Goal: Task Accomplishment & Management: Use online tool/utility

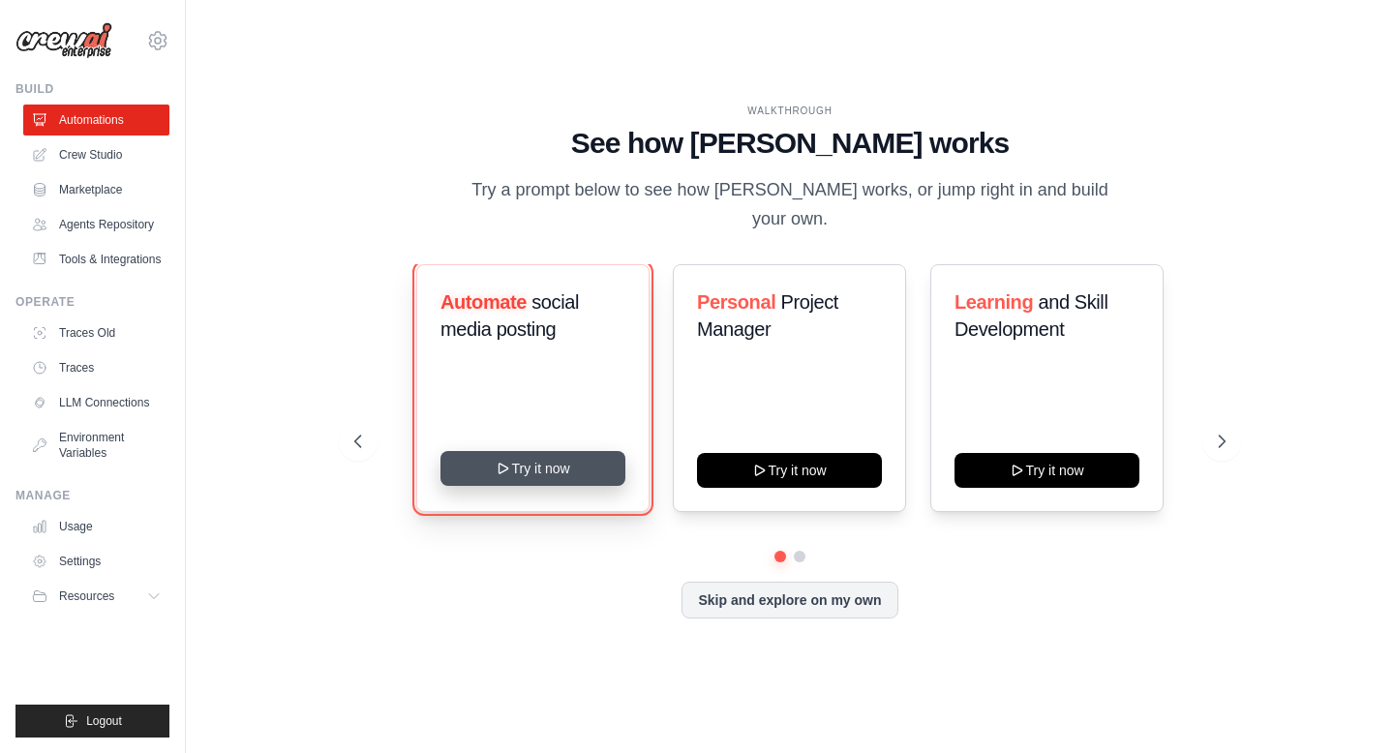
click at [543, 473] on button "Try it now" at bounding box center [533, 468] width 185 height 35
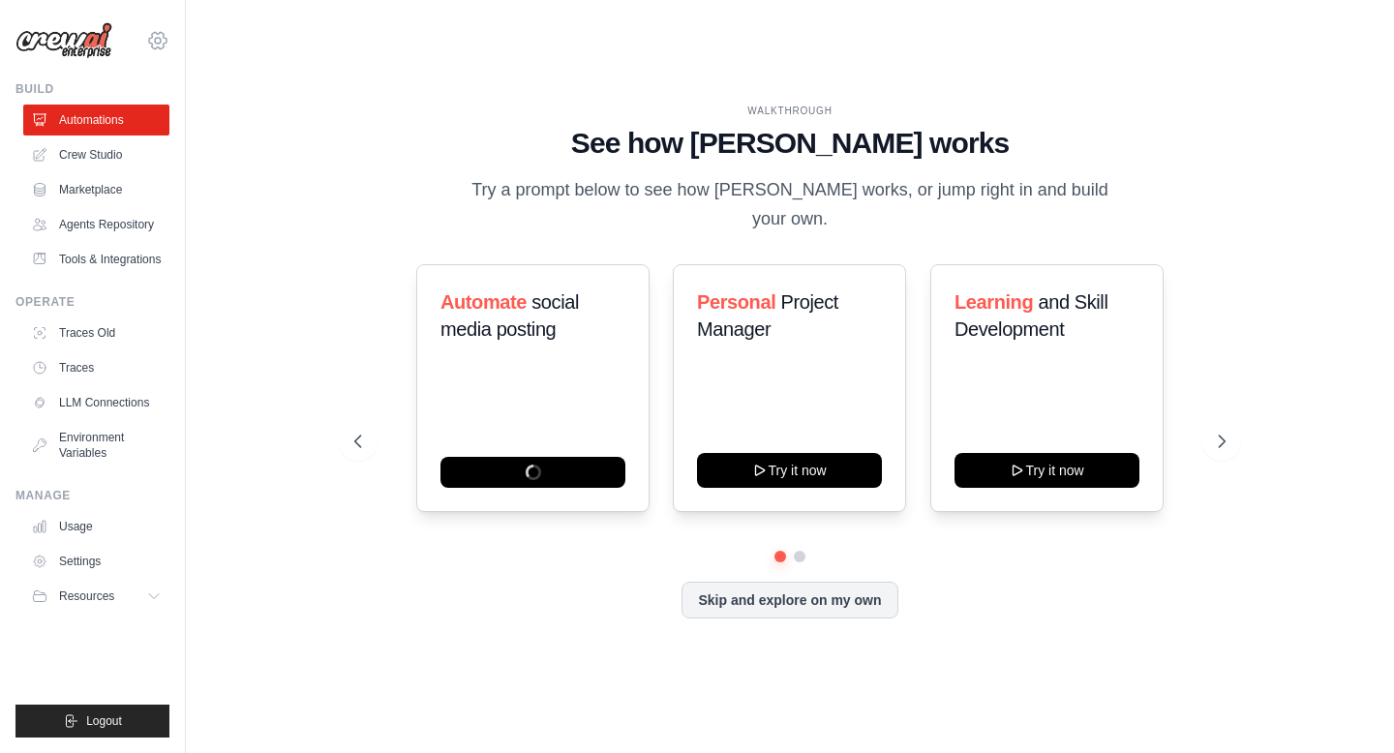
click at [163, 37] on icon at bounding box center [157, 40] width 17 height 16
click at [237, 133] on link "Settings" at bounding box center [242, 120] width 184 height 39
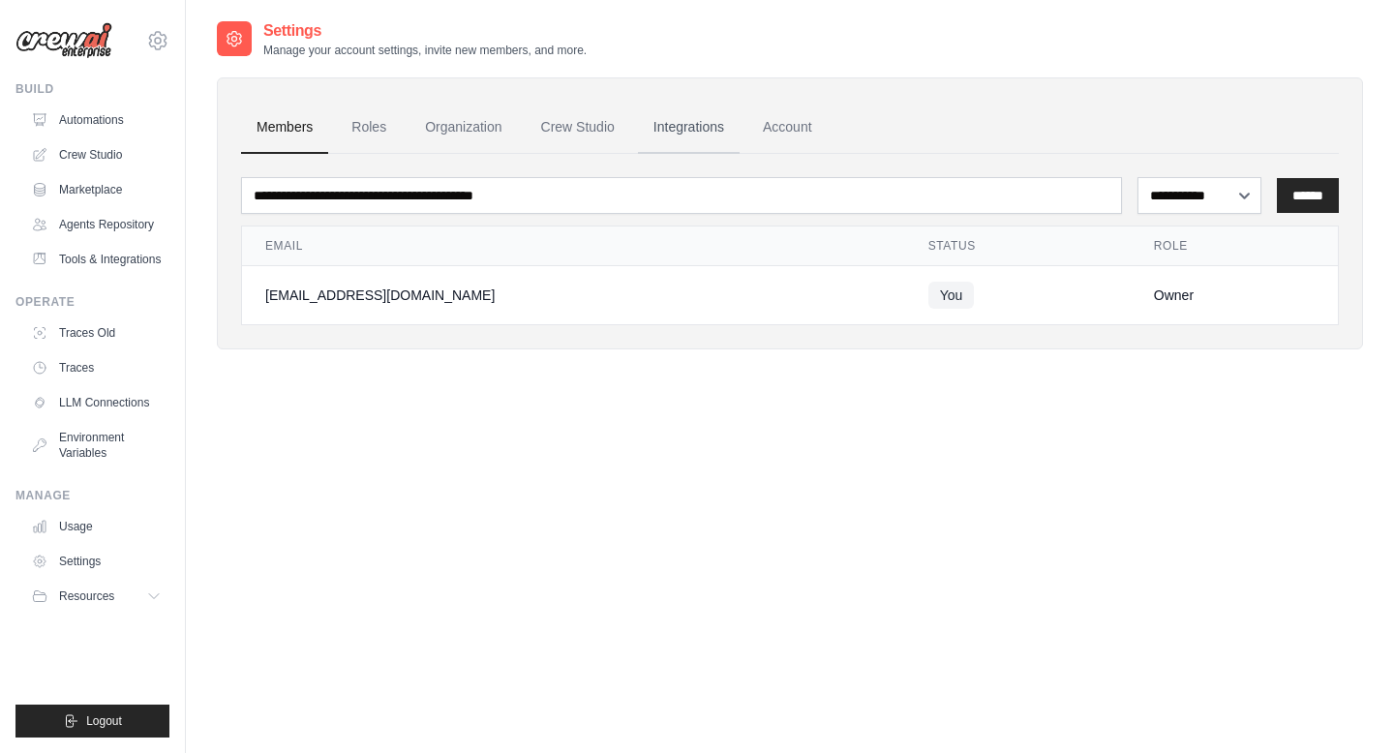
click at [724, 125] on link "Integrations" at bounding box center [689, 128] width 102 height 52
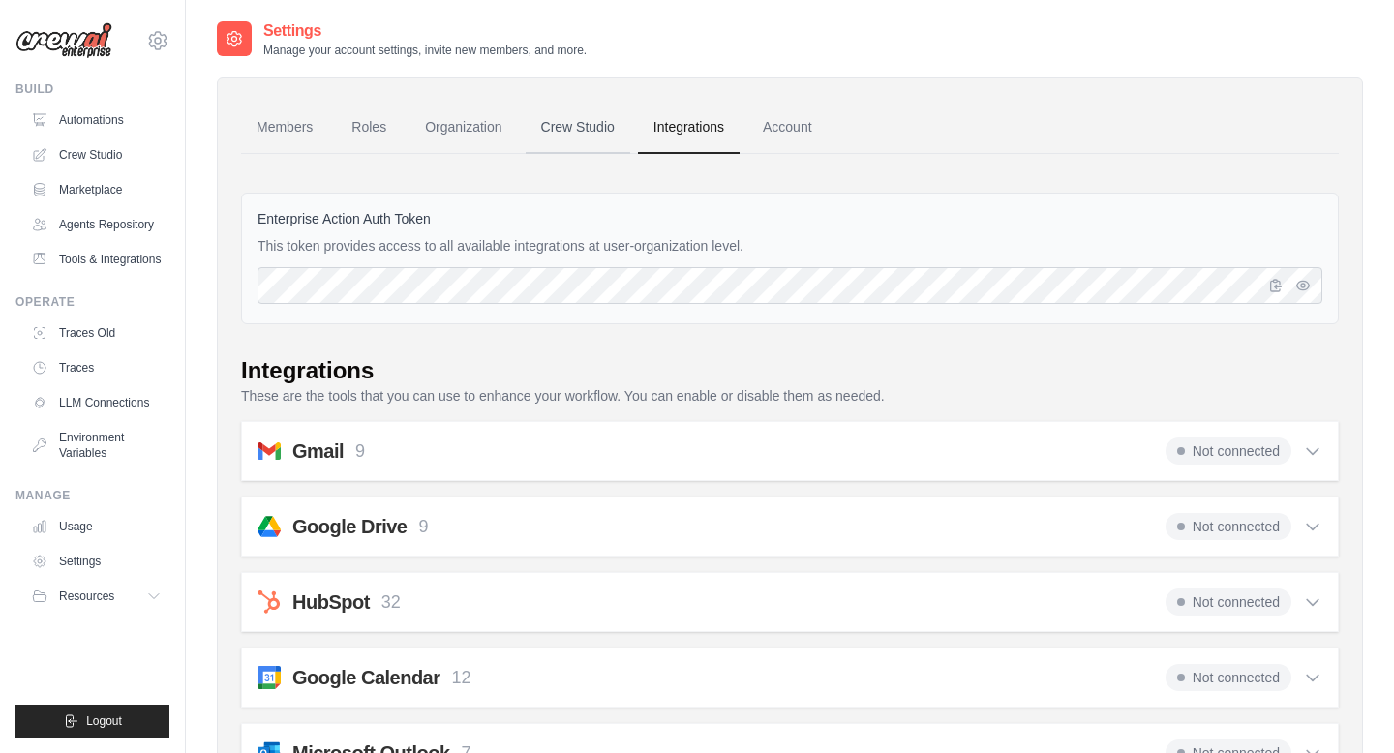
click at [599, 132] on link "Crew Studio" at bounding box center [578, 128] width 105 height 52
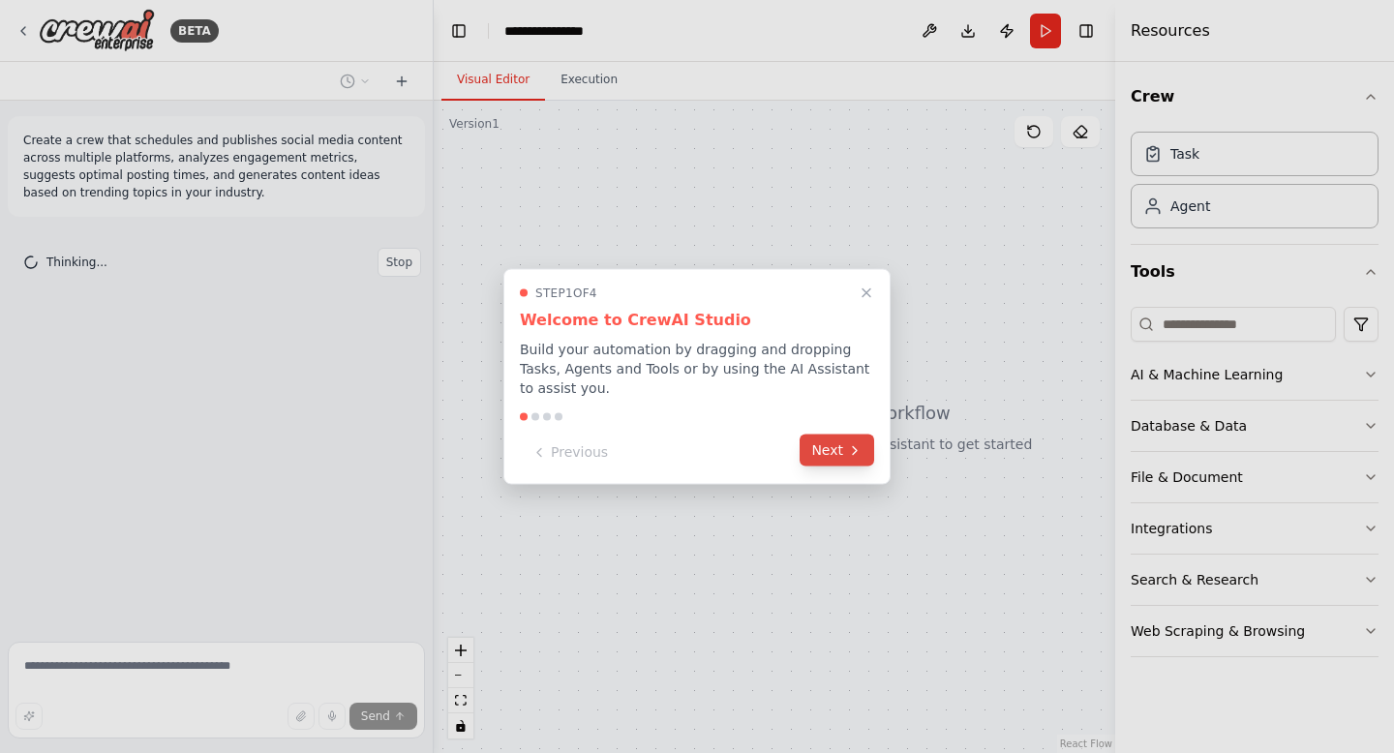
click at [850, 455] on icon at bounding box center [854, 450] width 15 height 15
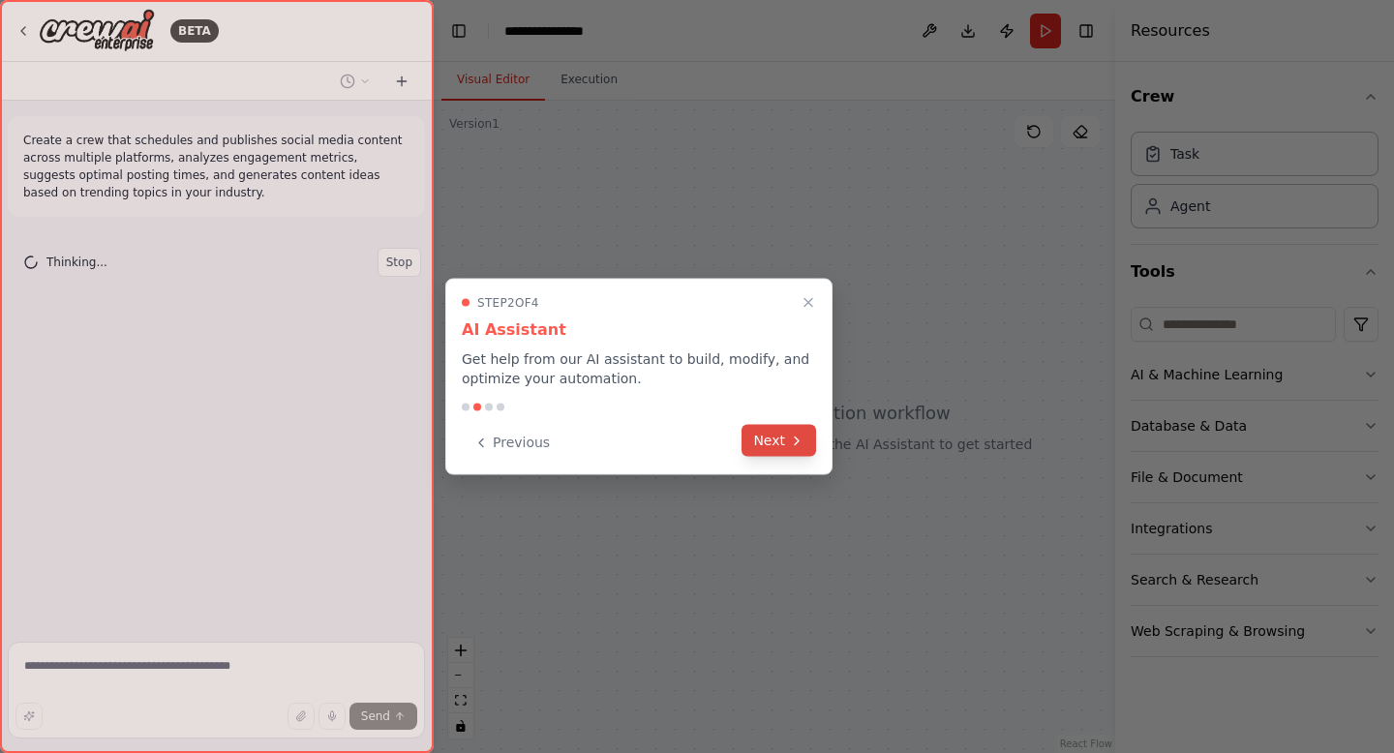
click at [778, 443] on button "Next" at bounding box center [779, 441] width 75 height 32
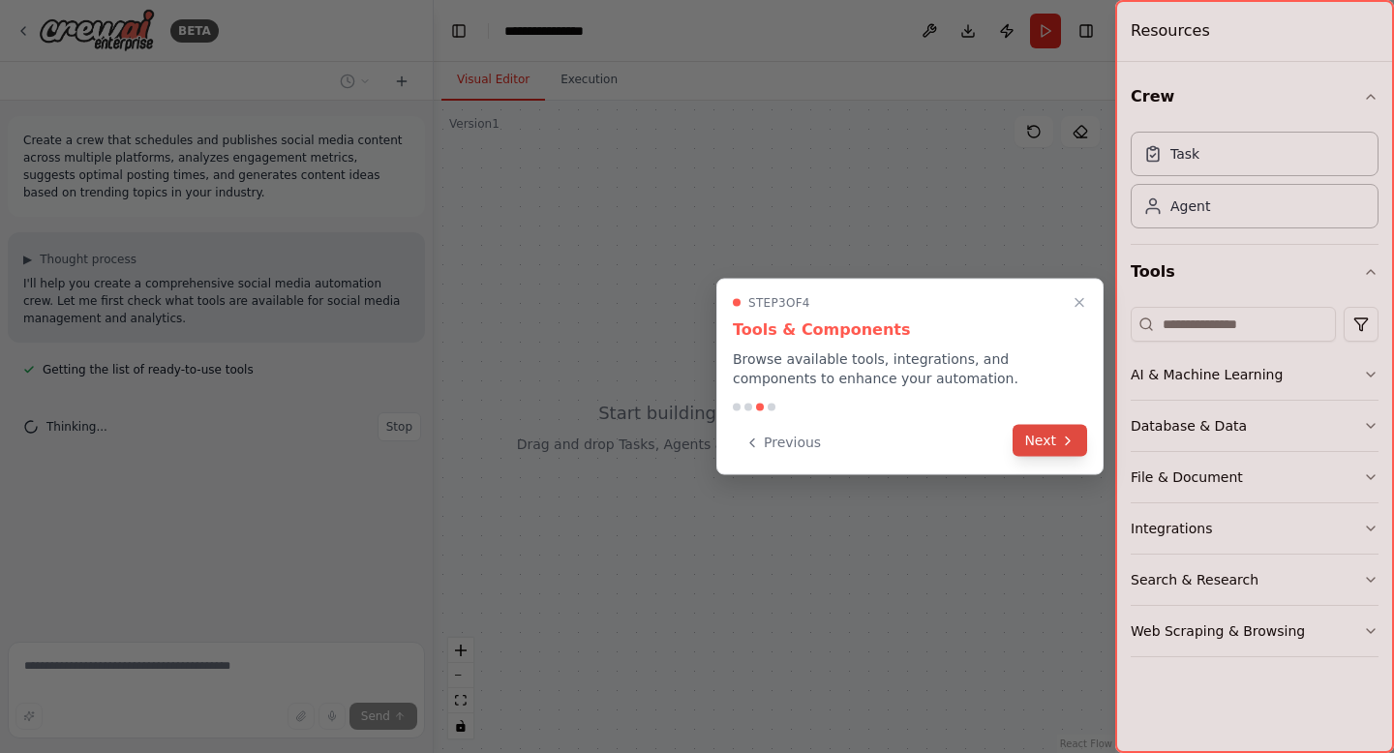
click at [1030, 451] on button "Next" at bounding box center [1050, 441] width 75 height 32
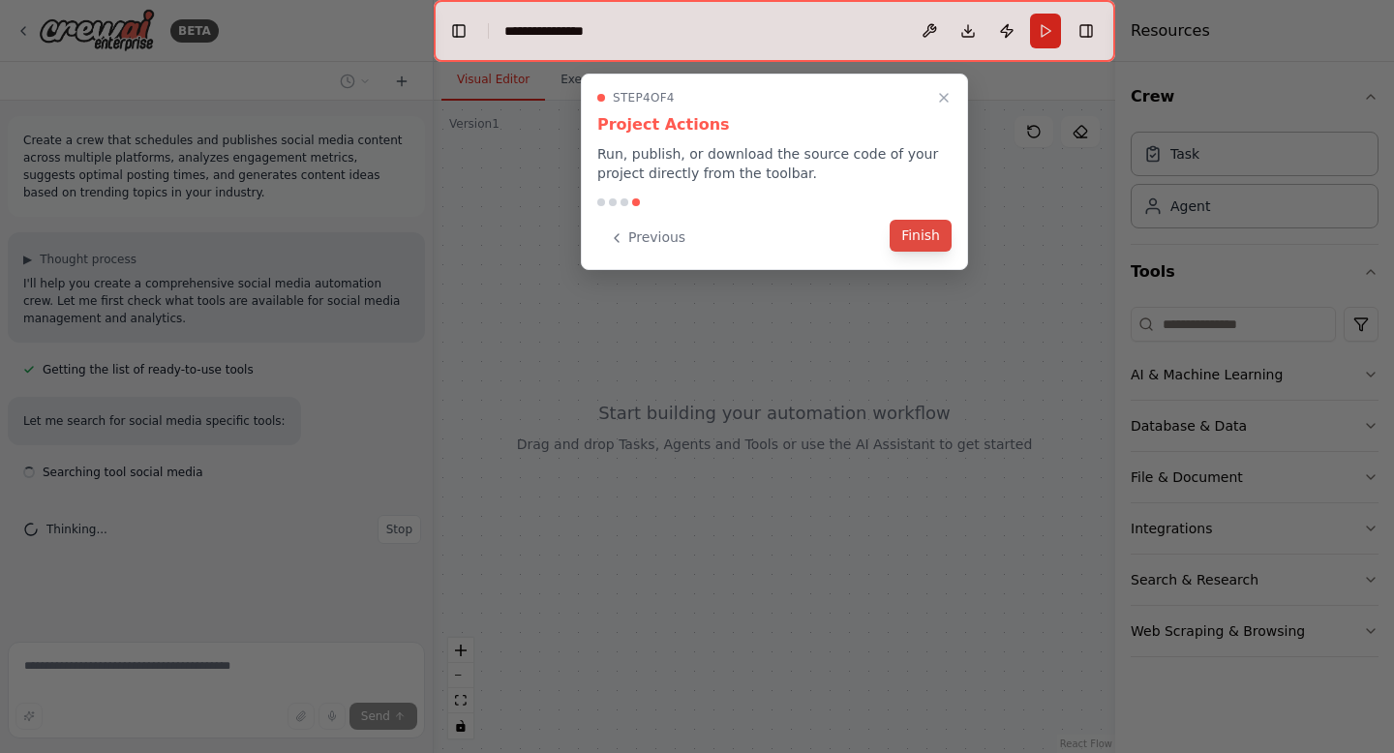
click at [923, 241] on button "Finish" at bounding box center [921, 236] width 62 height 32
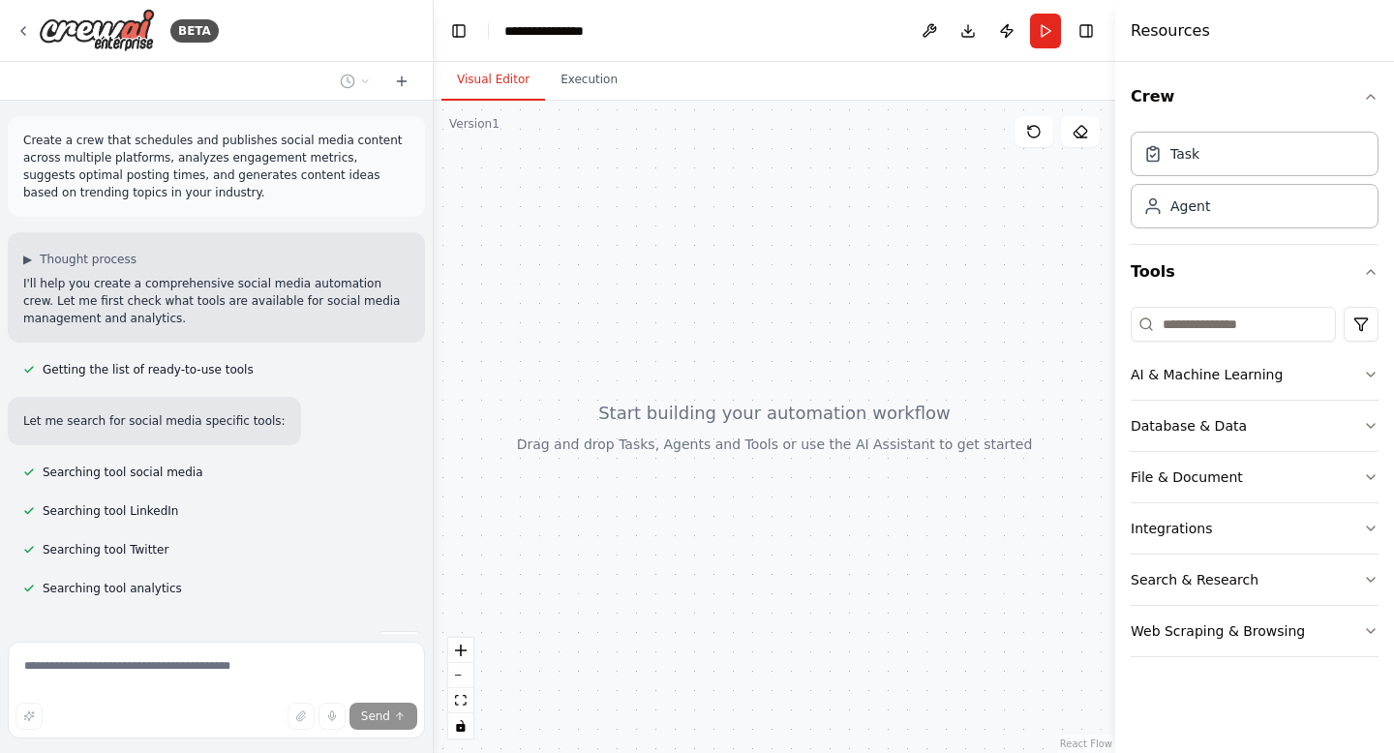
scroll to position [56, 0]
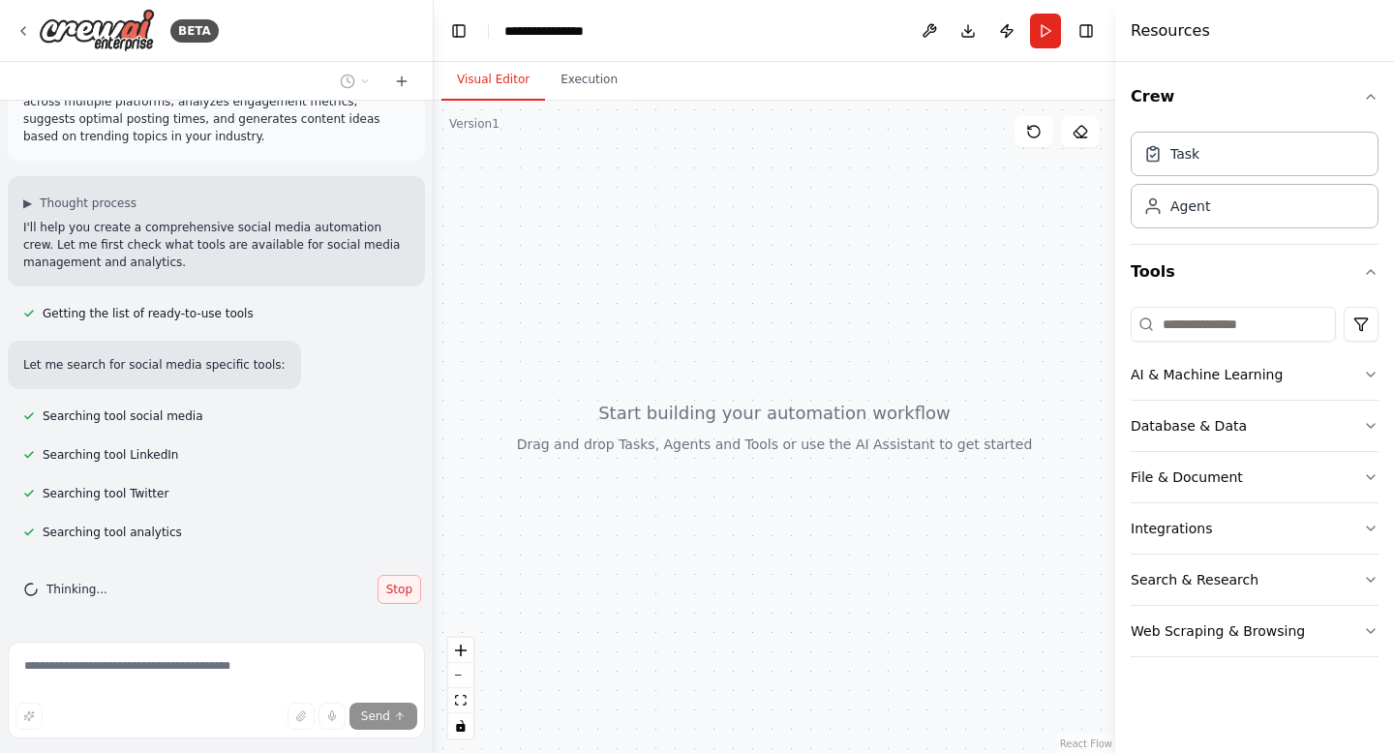
click at [391, 587] on span "Stop" at bounding box center [399, 589] width 26 height 15
type textarea "**********"
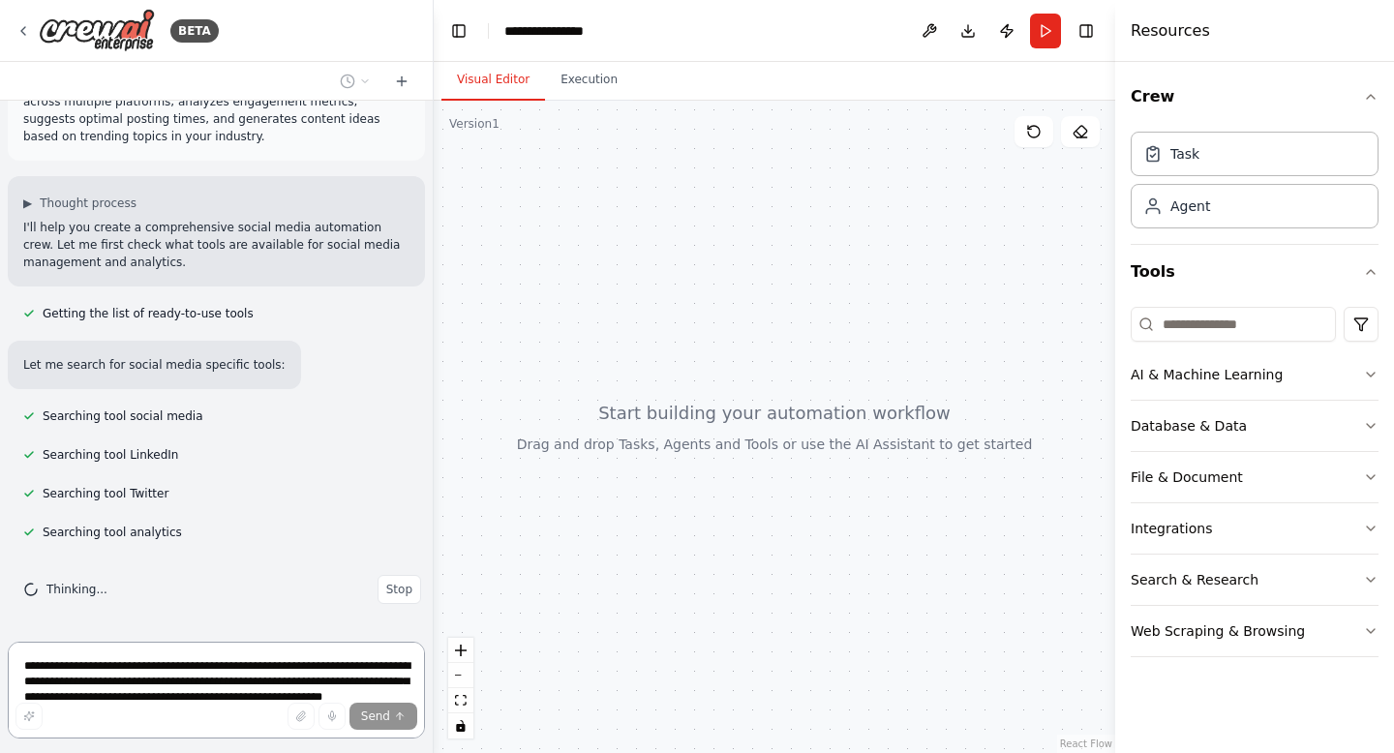
scroll to position [0, 0]
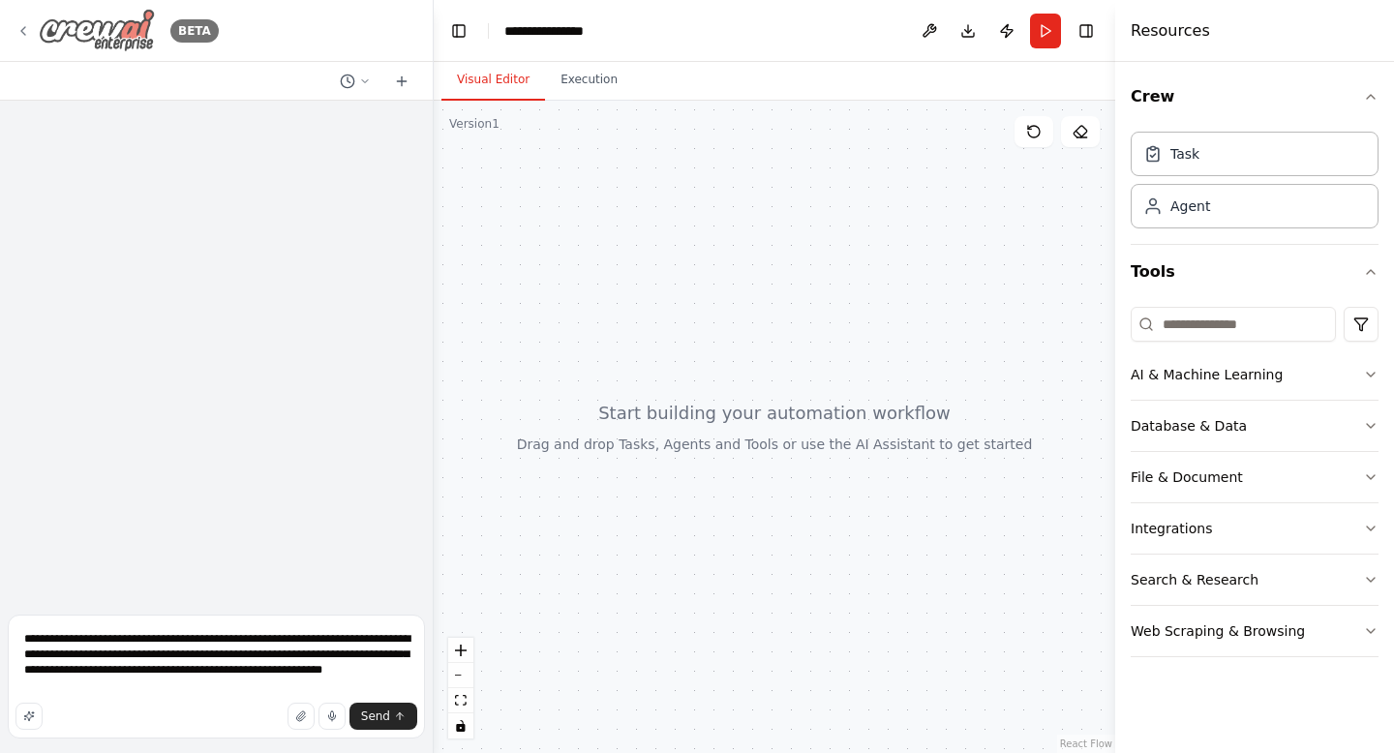
click at [21, 25] on icon at bounding box center [22, 30] width 15 height 15
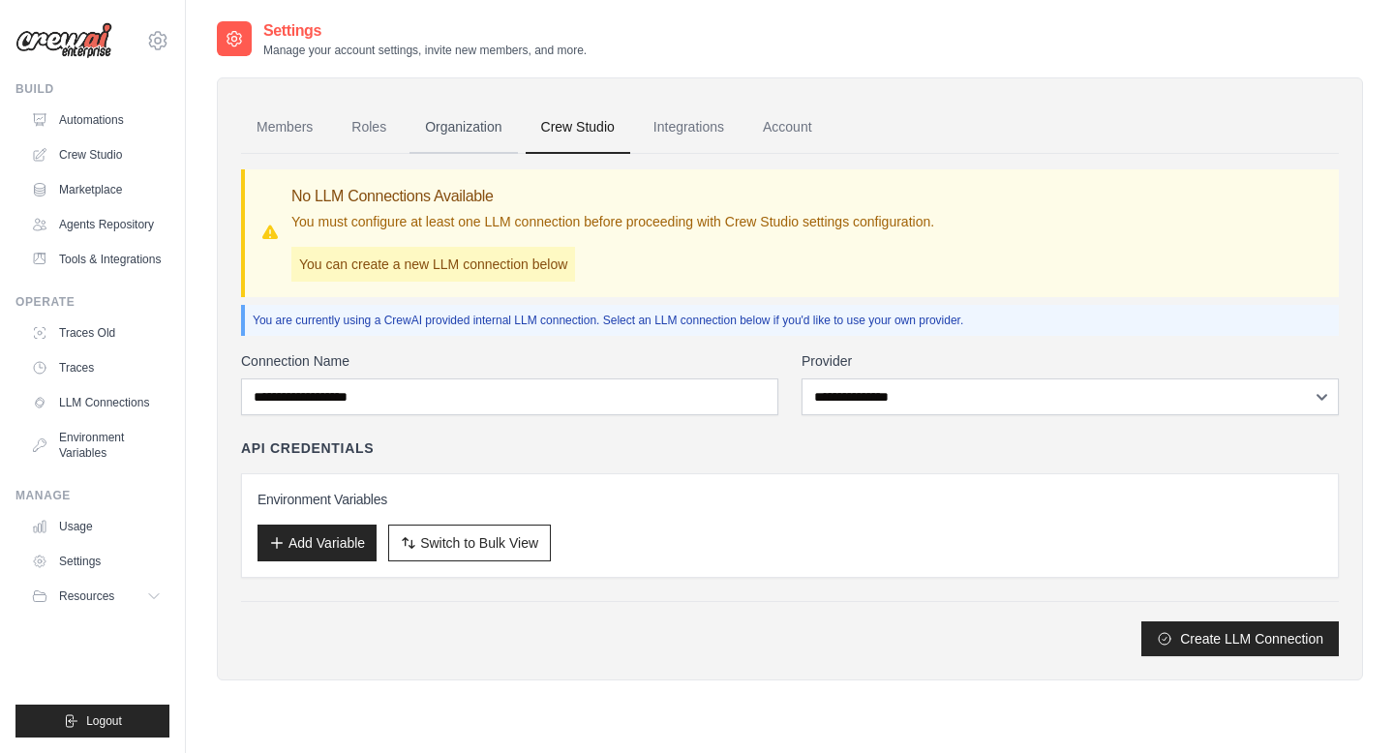
click at [468, 135] on link "Organization" at bounding box center [463, 128] width 107 height 52
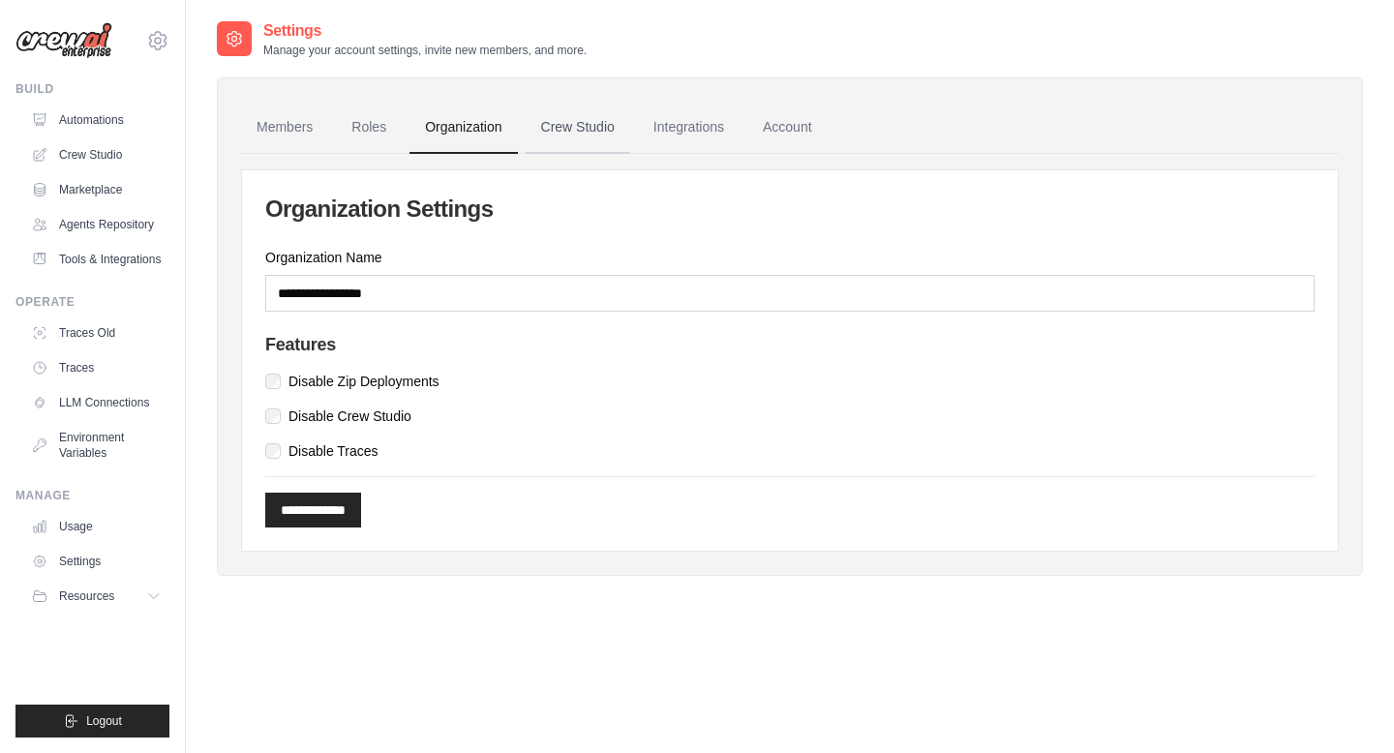
click at [609, 128] on link "Crew Studio" at bounding box center [578, 128] width 105 height 52
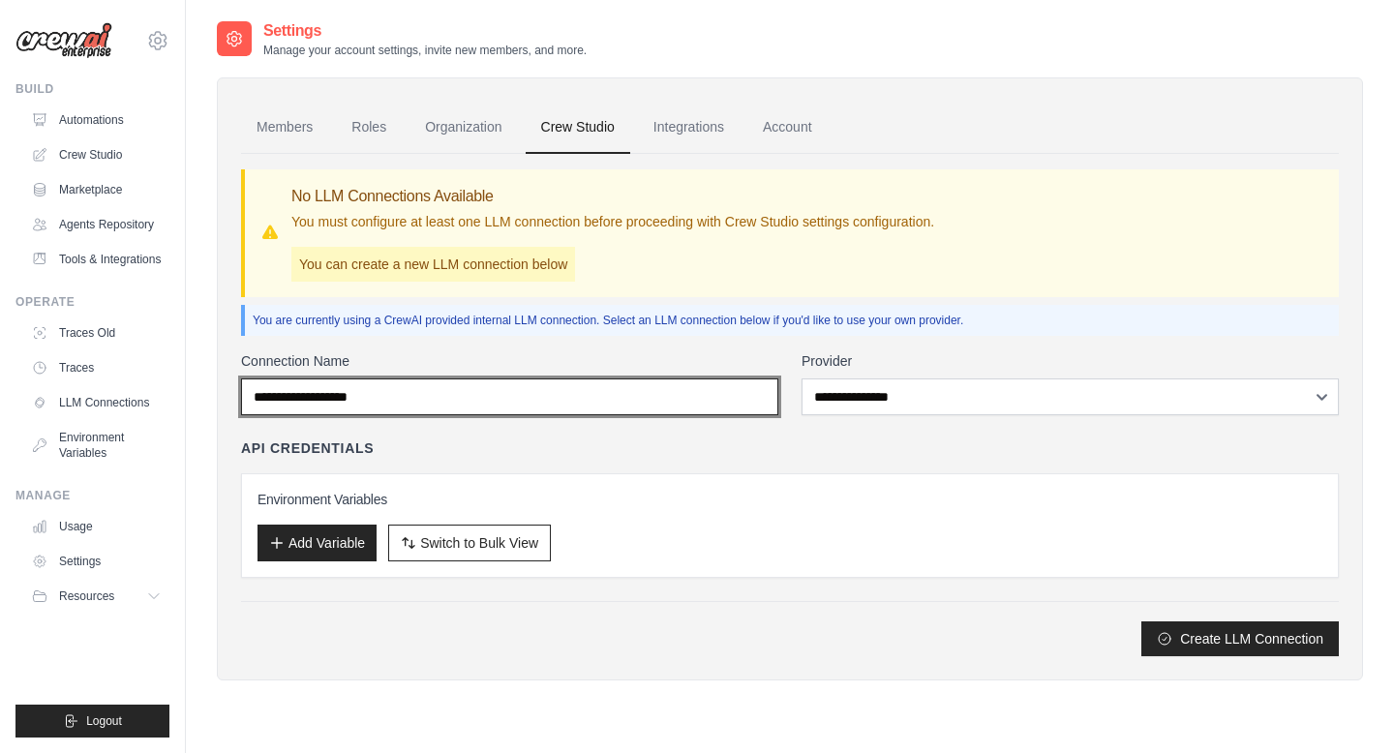
click at [507, 398] on input "Connection Name" at bounding box center [509, 397] width 537 height 37
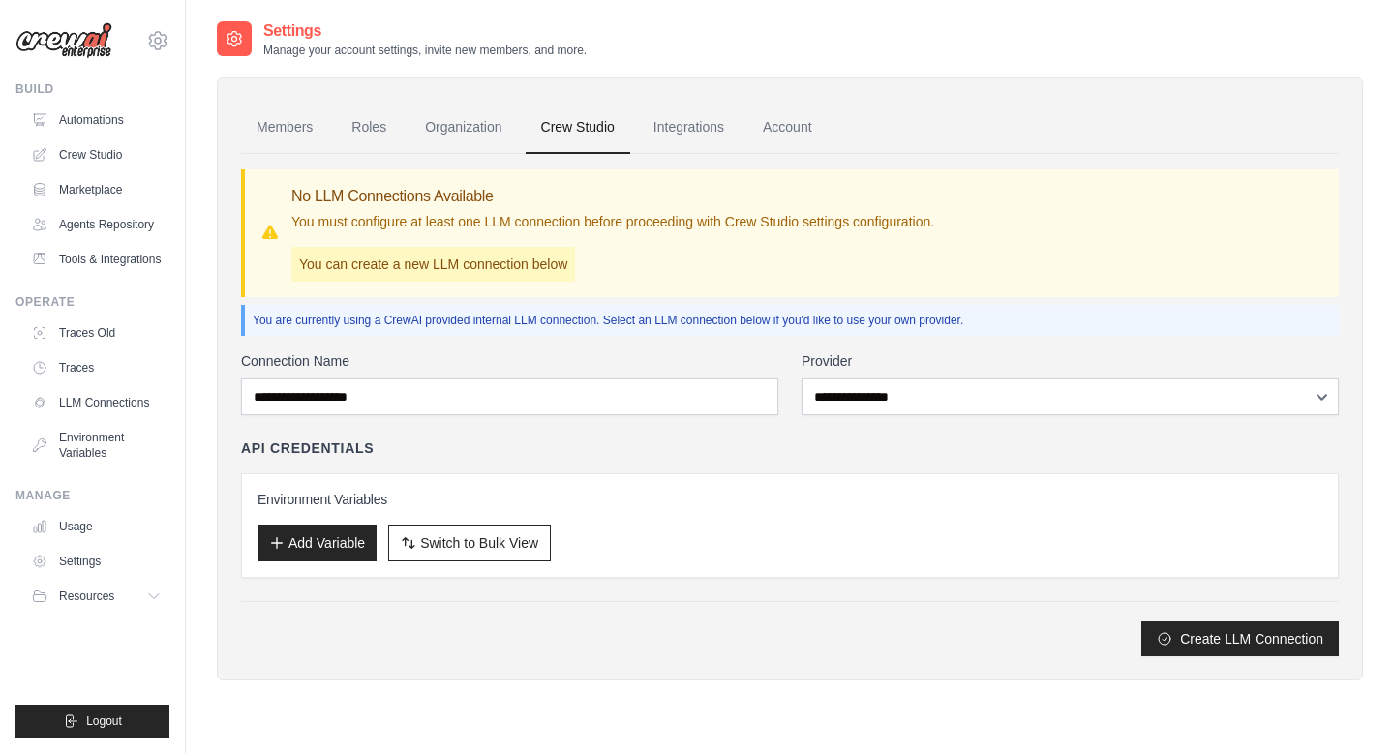
click at [599, 454] on div "API Credentials" at bounding box center [790, 448] width 1098 height 19
click at [284, 138] on link "Members" at bounding box center [284, 128] width 87 height 52
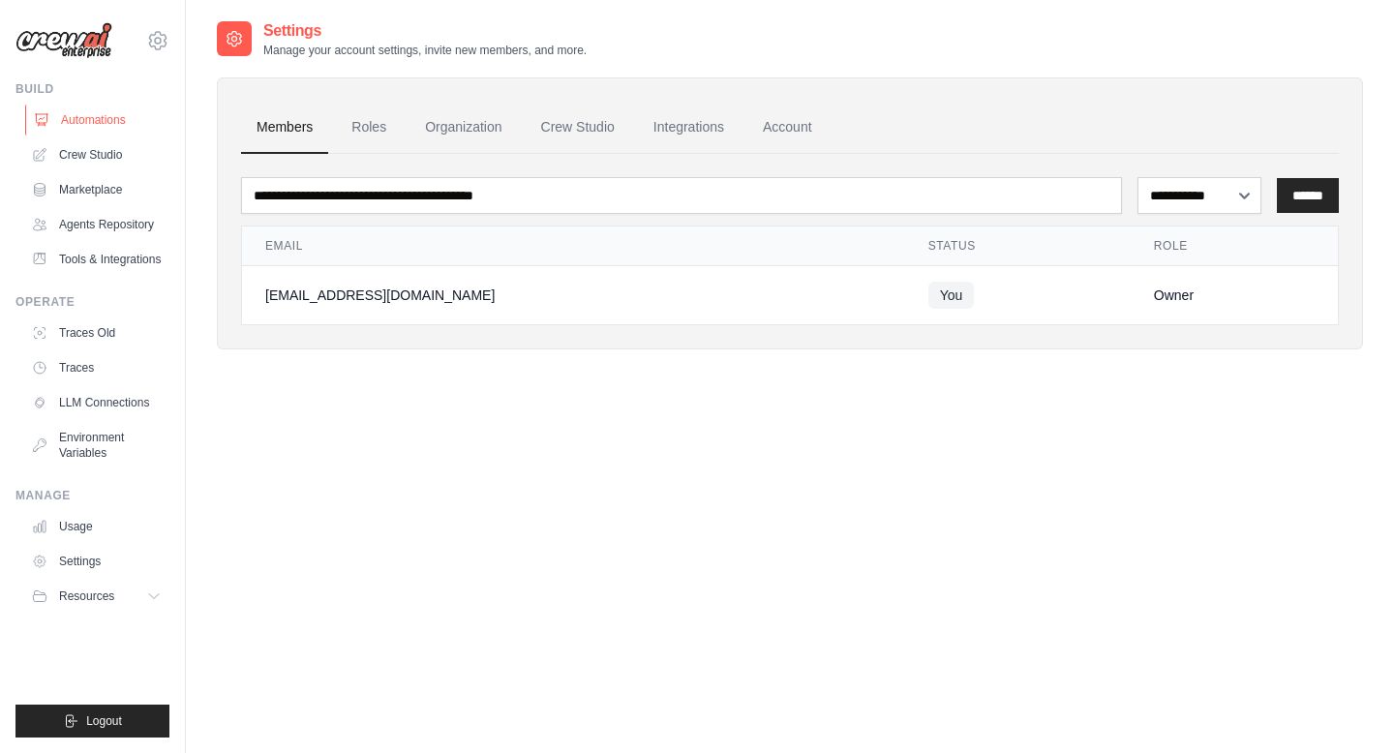
click at [106, 130] on link "Automations" at bounding box center [98, 120] width 146 height 31
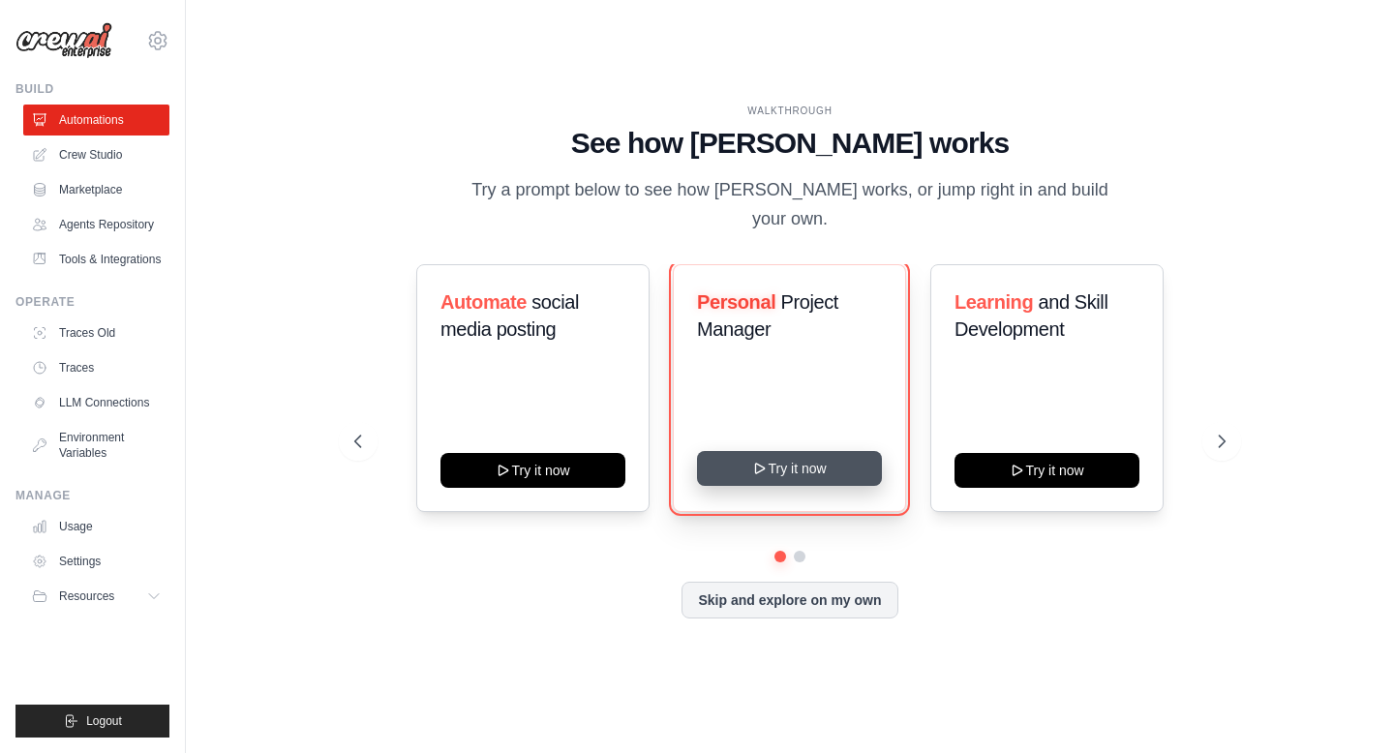
click at [802, 460] on button "Try it now" at bounding box center [789, 468] width 185 height 35
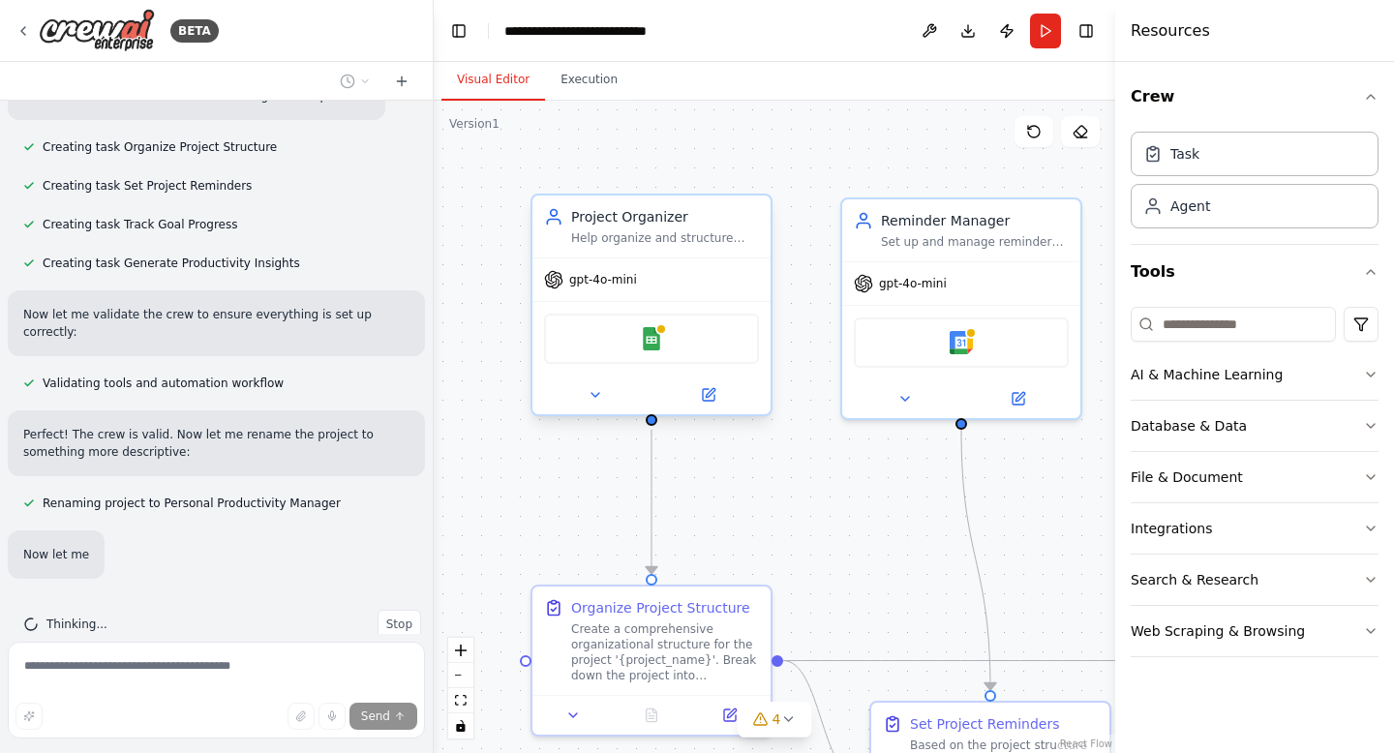
scroll to position [1240, 0]
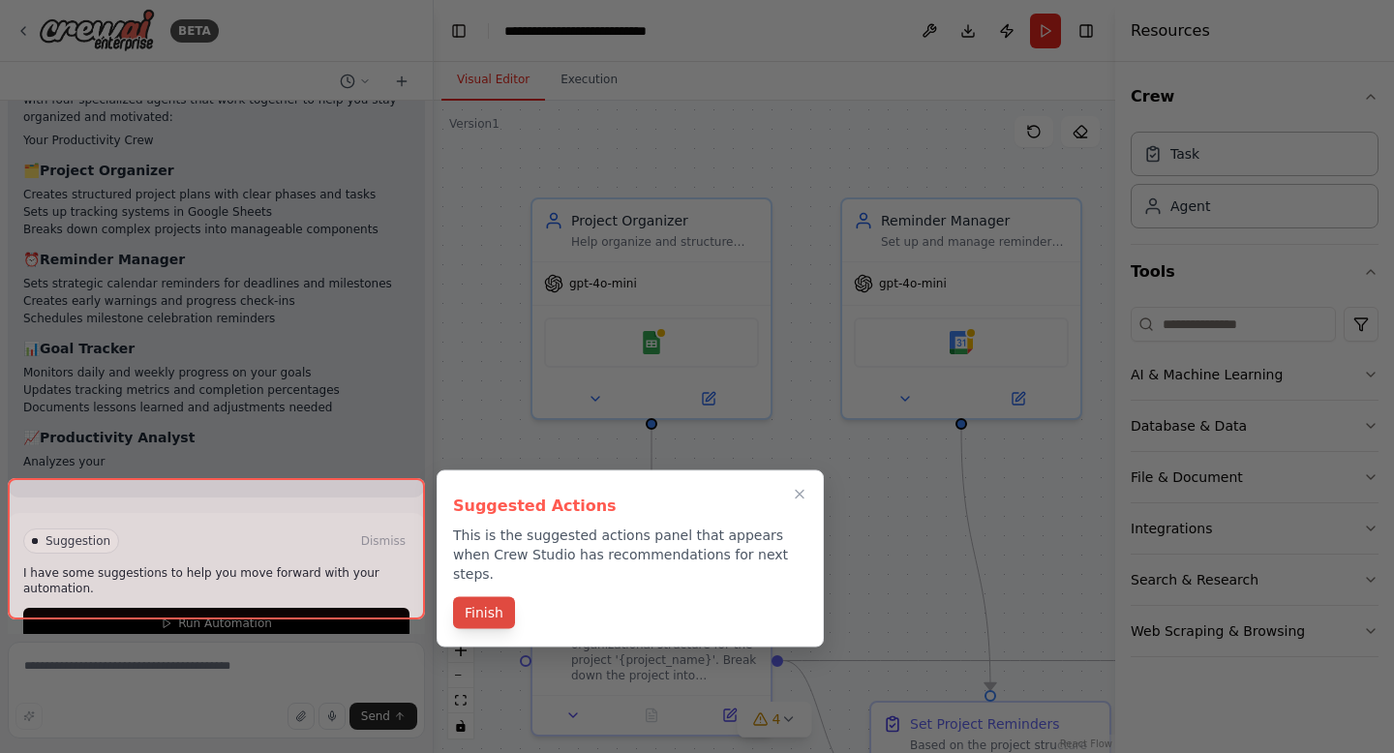
click at [481, 597] on button "Finish" at bounding box center [484, 613] width 62 height 32
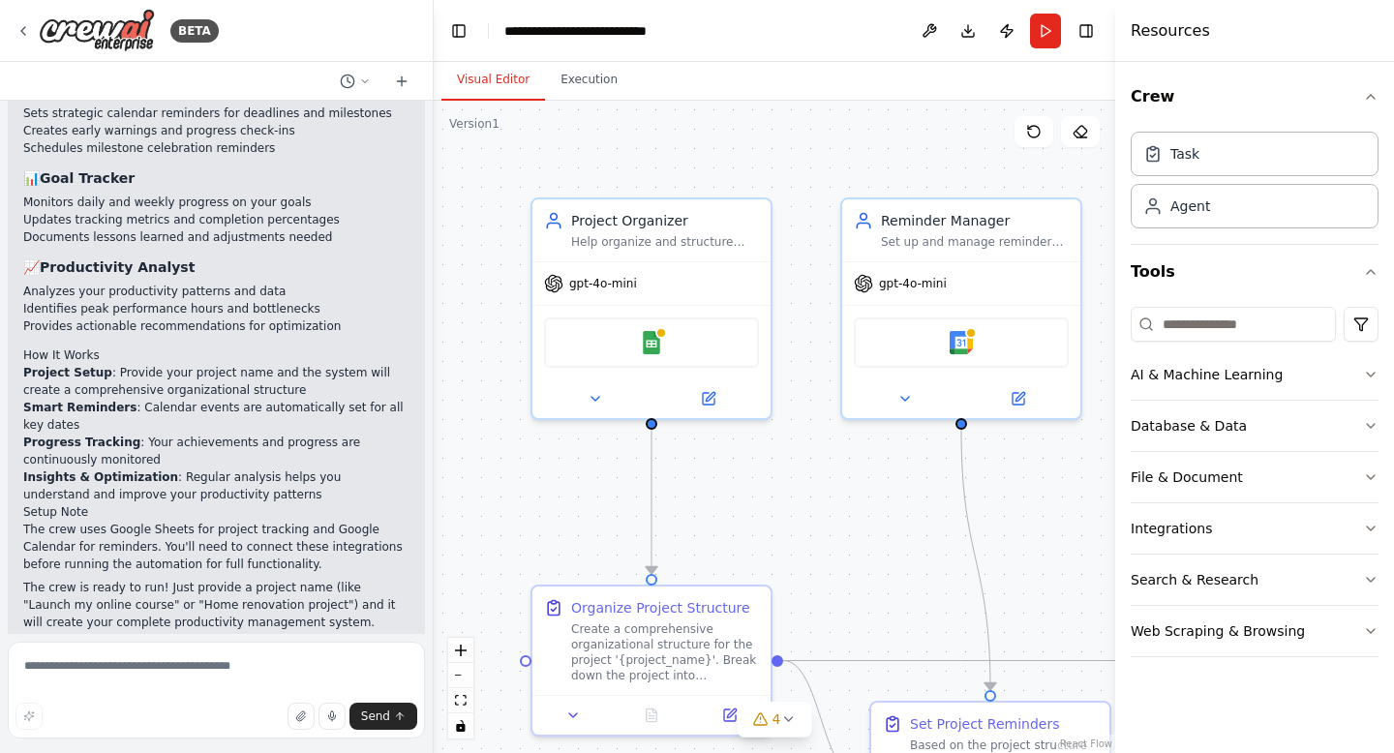
scroll to position [1939, 0]
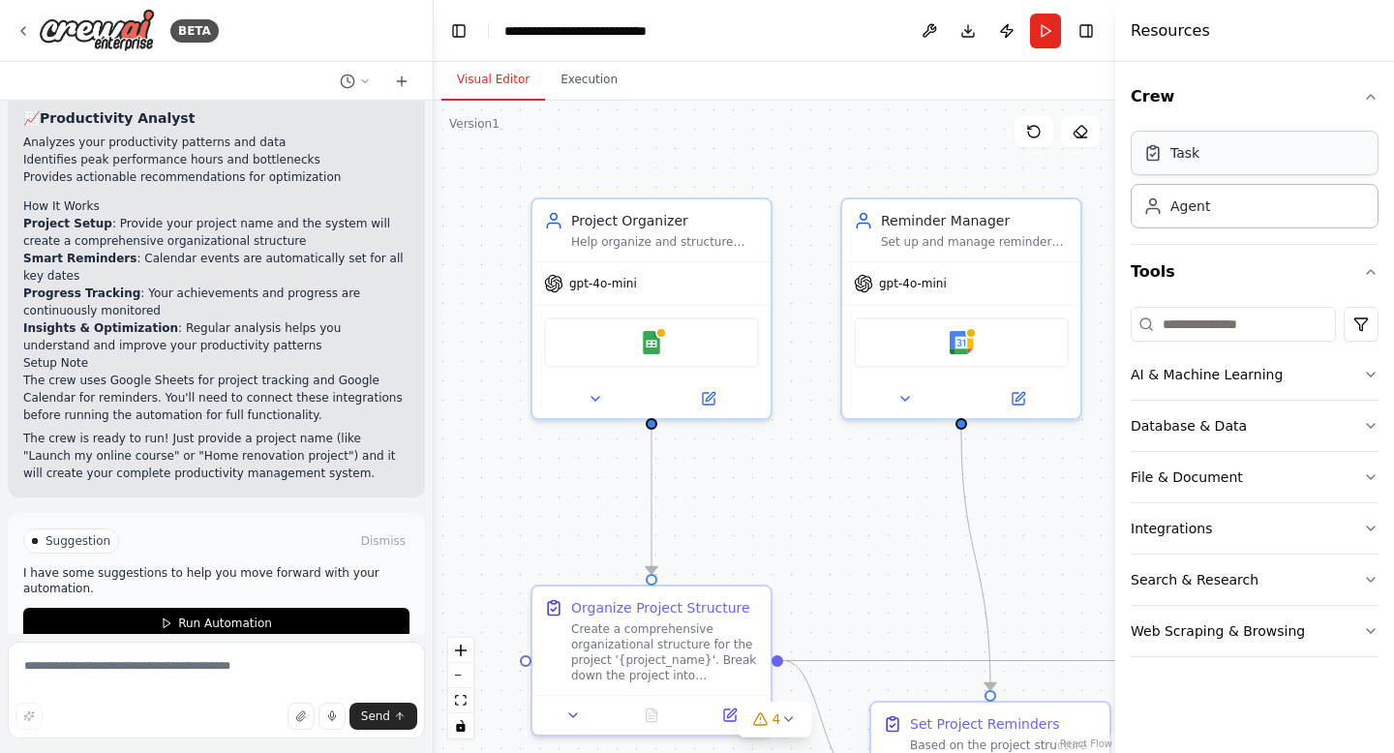
click at [1151, 141] on div "Task" at bounding box center [1255, 153] width 248 height 45
click at [1164, 161] on div "Task" at bounding box center [1172, 152] width 56 height 19
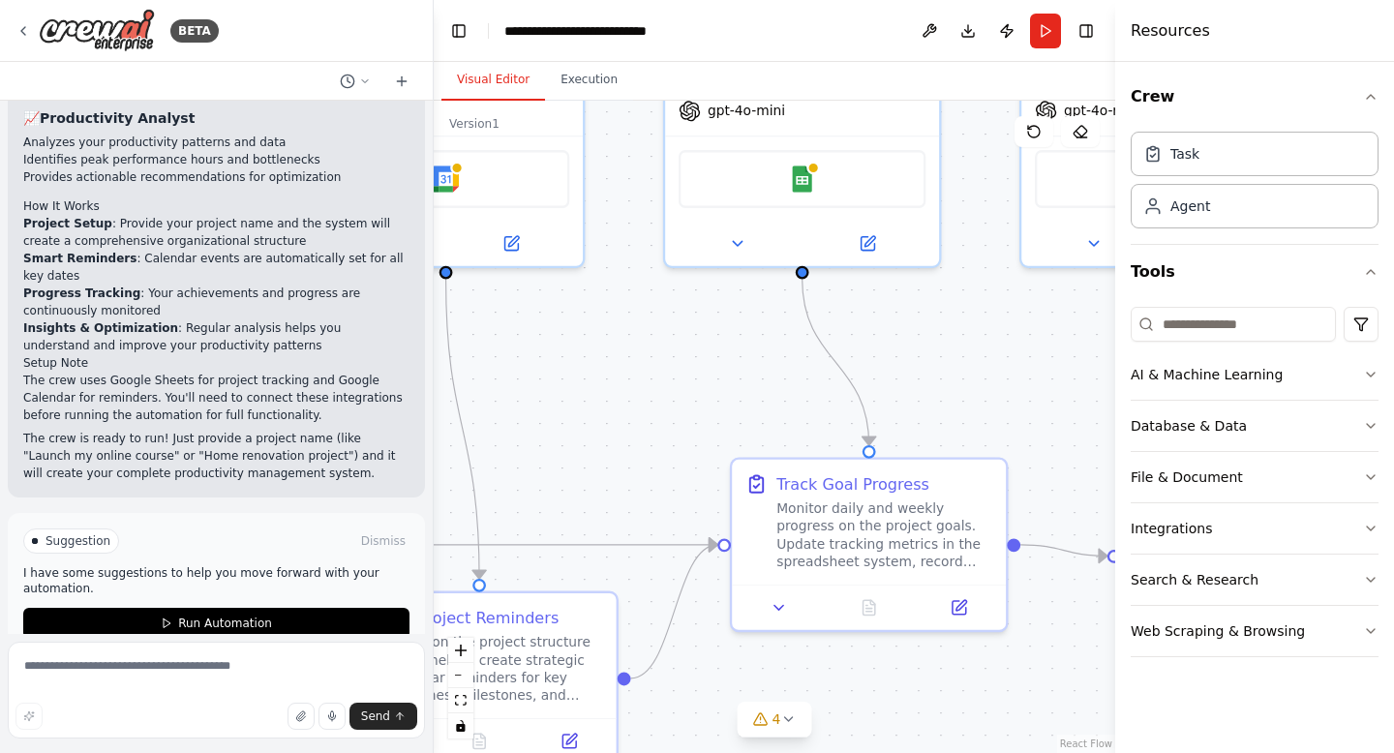
drag, startPoint x: 858, startPoint y: 459, endPoint x: 302, endPoint y: 322, distance: 572.4
click at [302, 322] on div "BETA Create a crew that helps organize your personal projects, sets reminders f…" at bounding box center [697, 376] width 1394 height 753
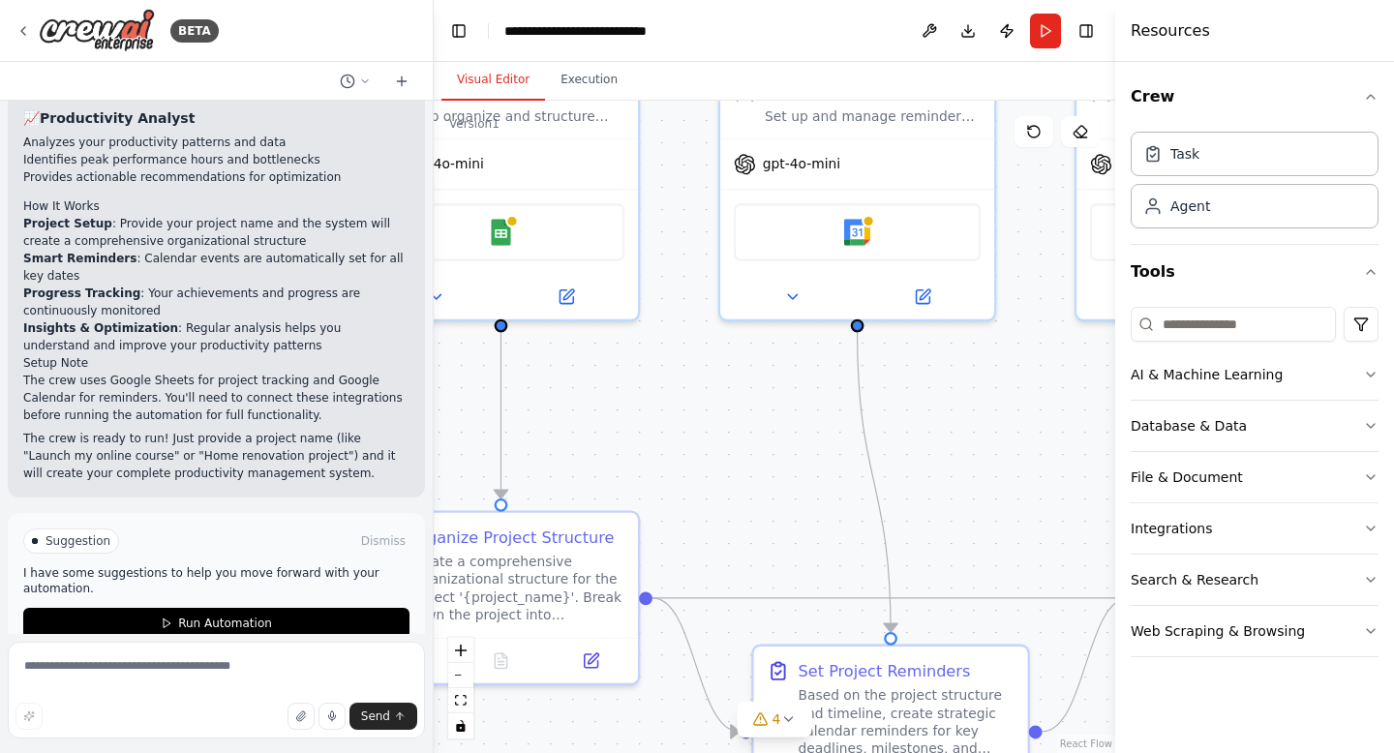
drag, startPoint x: 981, startPoint y: 386, endPoint x: 1393, endPoint y: 441, distance: 416.1
click at [1393, 441] on div "BETA Create a crew that helps organize your personal projects, sets reminders f…" at bounding box center [697, 376] width 1394 height 753
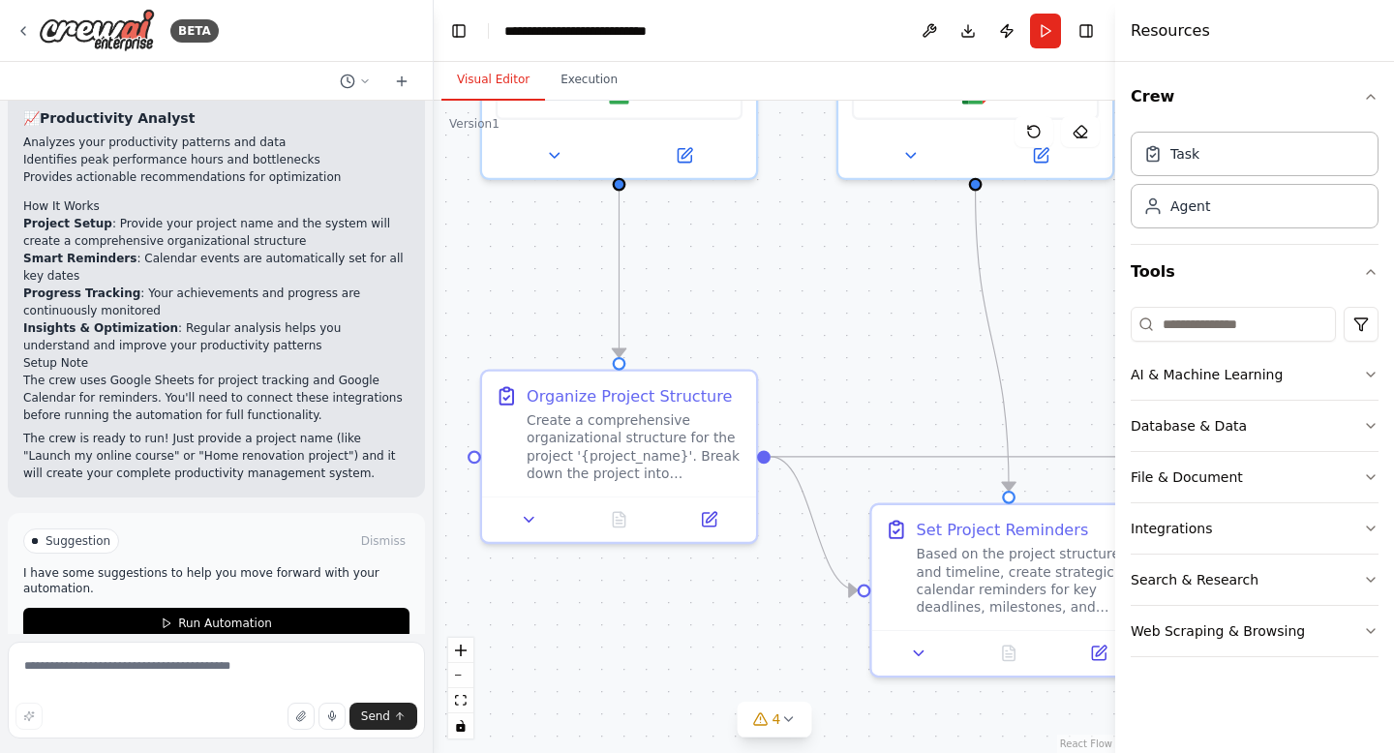
drag, startPoint x: 758, startPoint y: 419, endPoint x: 876, endPoint y: 278, distance: 184.2
click at [876, 278] on div ".deletable-edge-delete-btn { width: 20px; height: 20px; border: 0px solid #ffff…" at bounding box center [775, 427] width 682 height 653
